Goal: Information Seeking & Learning: Learn about a topic

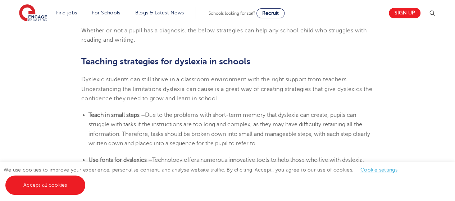
scroll to position [1139, 0]
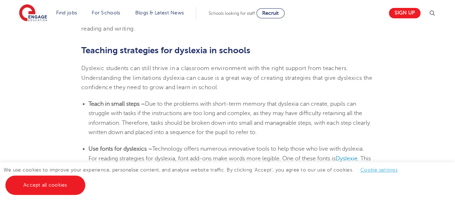
click at [250, 101] on span "Due to the problems with short-term memory that dyslexia can create, pupils can…" at bounding box center [228, 118] width 281 height 35
click at [252, 105] on span "Due to the problems with short-term memory that dyslexia can create, pupils can…" at bounding box center [228, 118] width 281 height 35
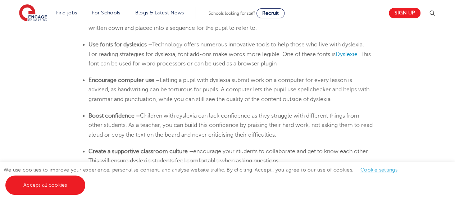
scroll to position [1247, 0]
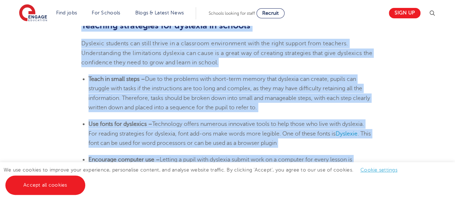
scroll to position [1175, 0]
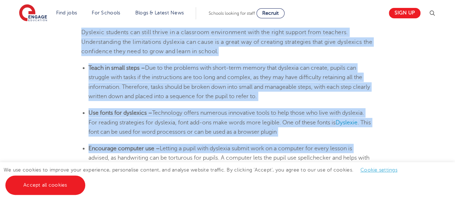
drag, startPoint x: 82, startPoint y: 50, endPoint x: 377, endPoint y: 153, distance: 313.2
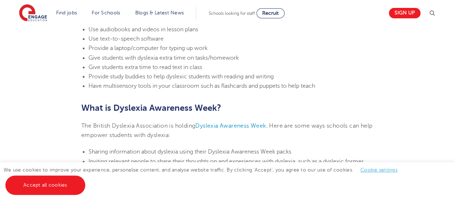
scroll to position [1642, 0]
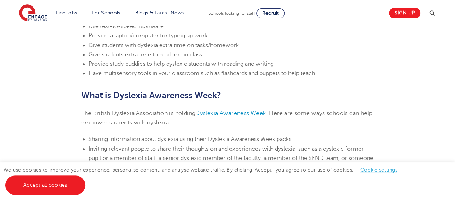
click at [315, 74] on span "Have multisensory tools in your classroom such as flashcards and puppets to hel…" at bounding box center [201, 73] width 226 height 6
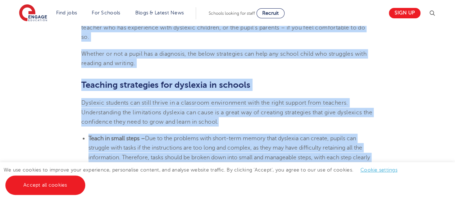
scroll to position [1067, 0]
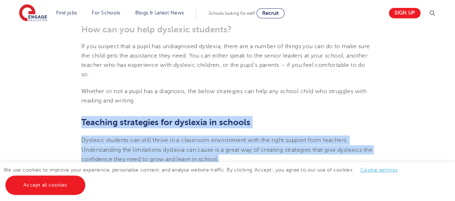
drag, startPoint x: 319, startPoint y: 74, endPoint x: 80, endPoint y: 113, distance: 241.8
click at [81, 117] on section "3rd October 2025 Supporting dyslexia in schools: 10 teaching strategies As a te…" at bounding box center [227, 55] width 436 height 1849
copy section "Teaching strategies for dyslexia in schools Dyslexic students can still thrive …"
